Goal: Find specific page/section: Find specific page/section

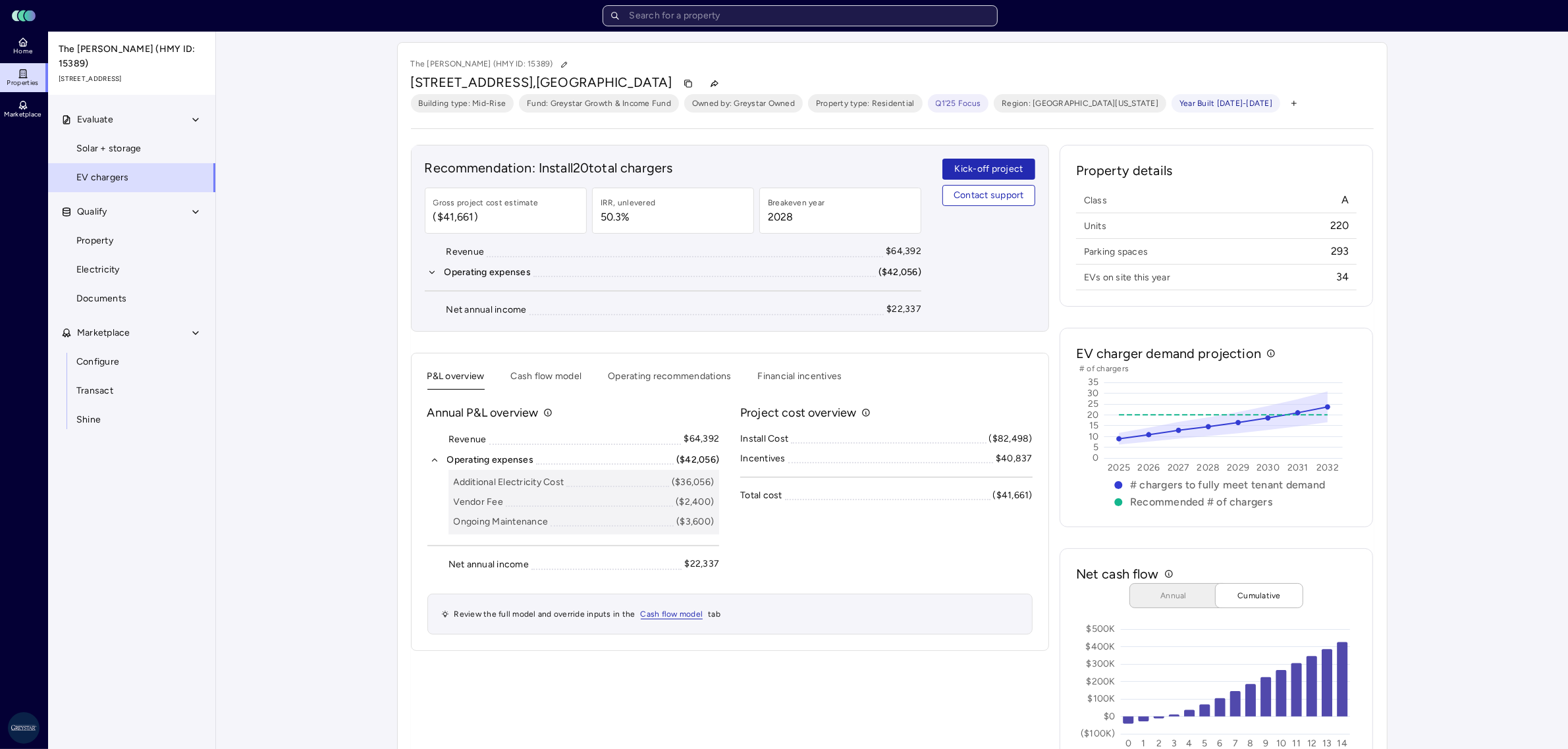
click at [705, 22] on input "text" at bounding box center [800, 16] width 395 height 21
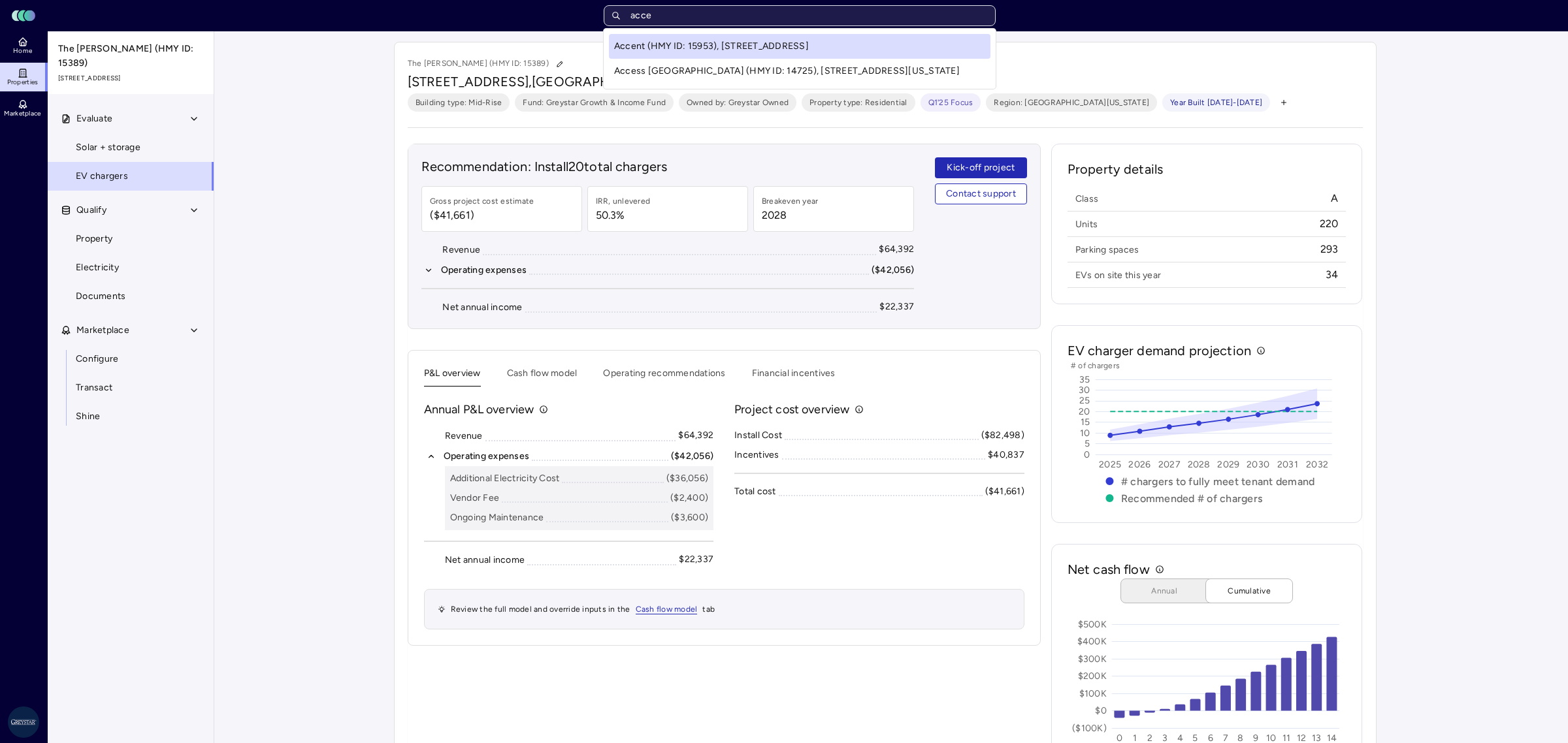
type input "acces"
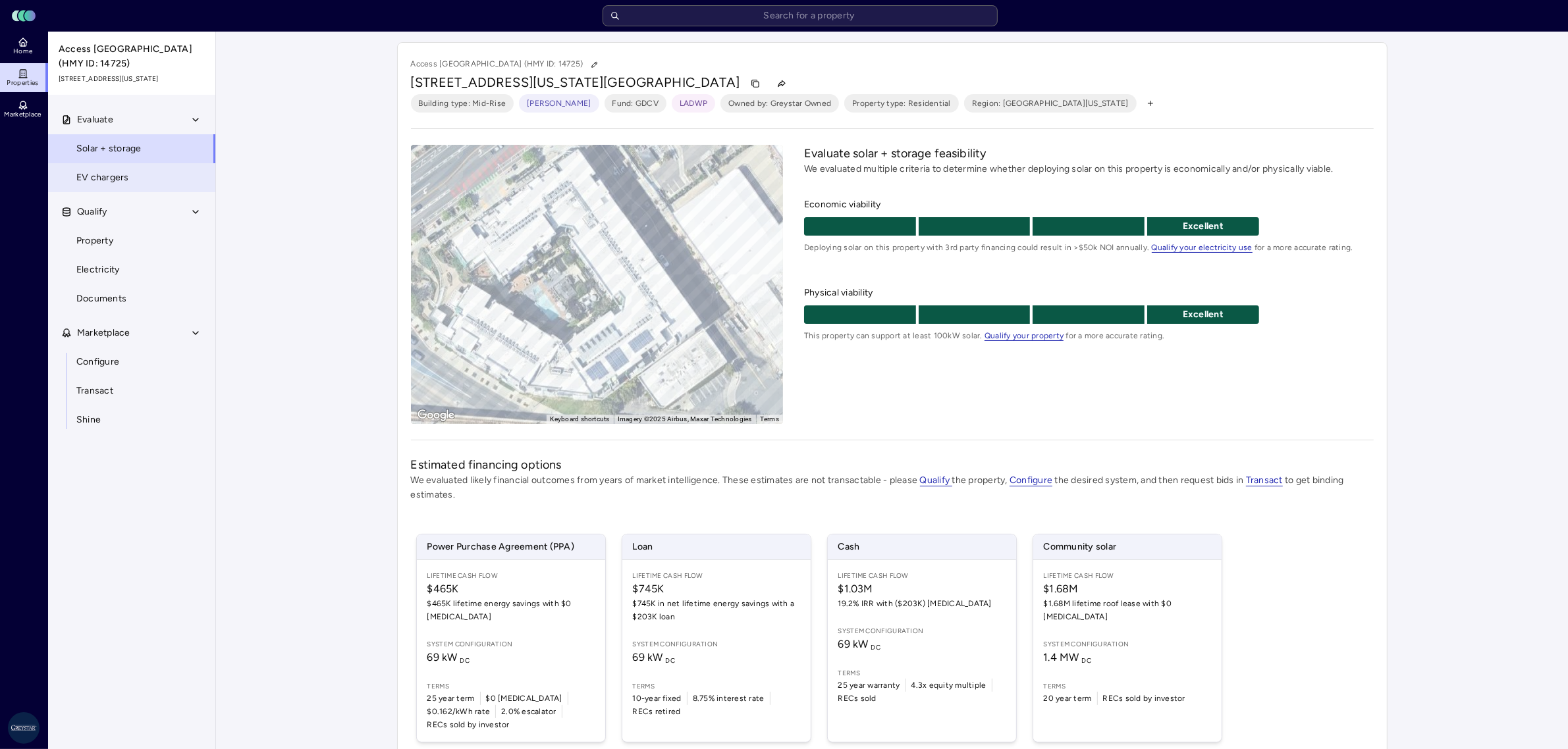
click at [139, 169] on link "EV chargers" at bounding box center [131, 177] width 168 height 29
click at [102, 184] on span "EV chargers" at bounding box center [103, 177] width 53 height 14
click at [92, 183] on span "EV chargers" at bounding box center [103, 177] width 53 height 14
